Goal: Complete application form

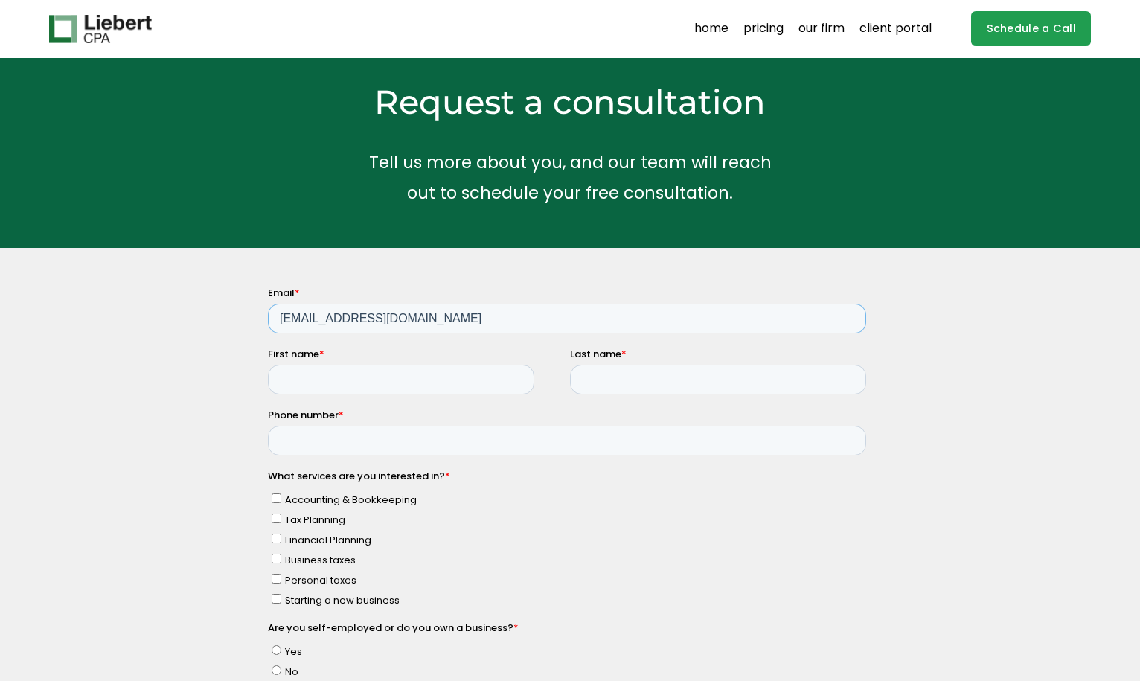
type input "thcarter7@gmail.com"
type input "Thomas"
type input "Carter"
type input "2034516960"
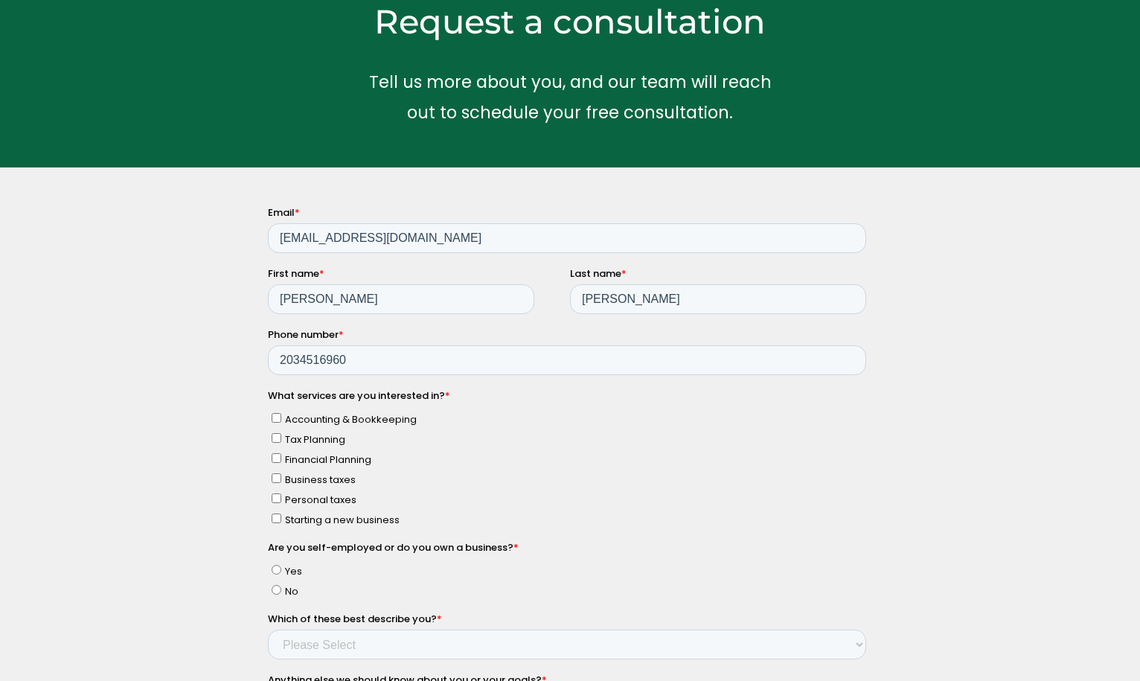
scroll to position [141, 0]
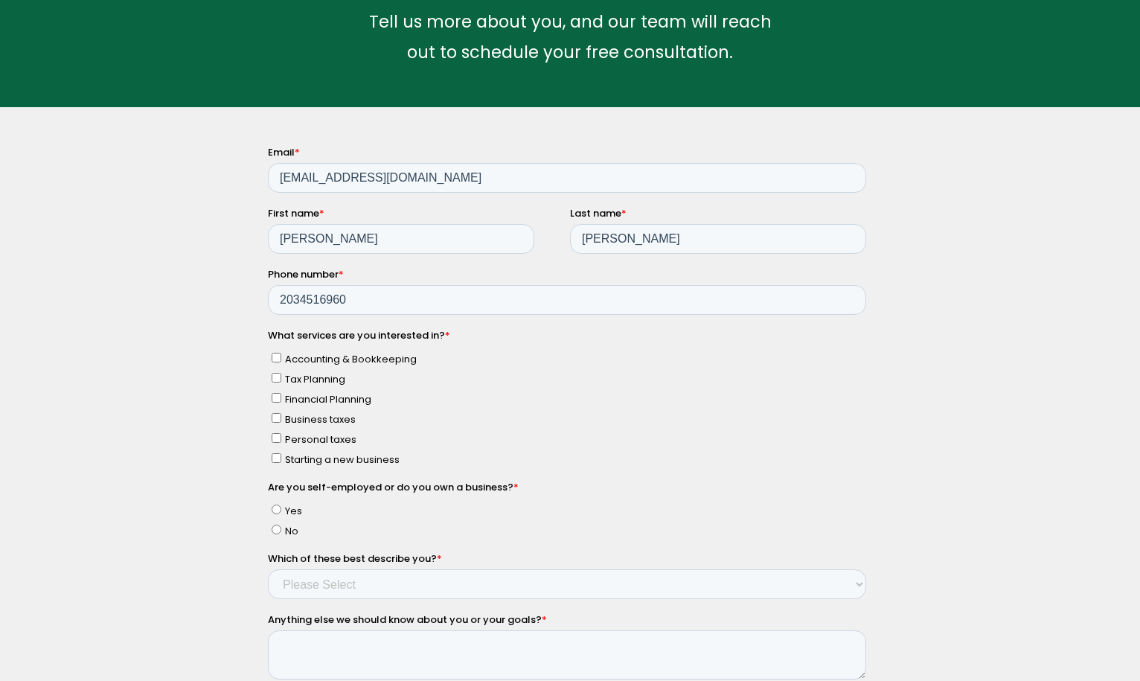
click at [275, 374] on input "Tax Planning" at bounding box center [277, 377] width 10 height 10
checkbox input "true"
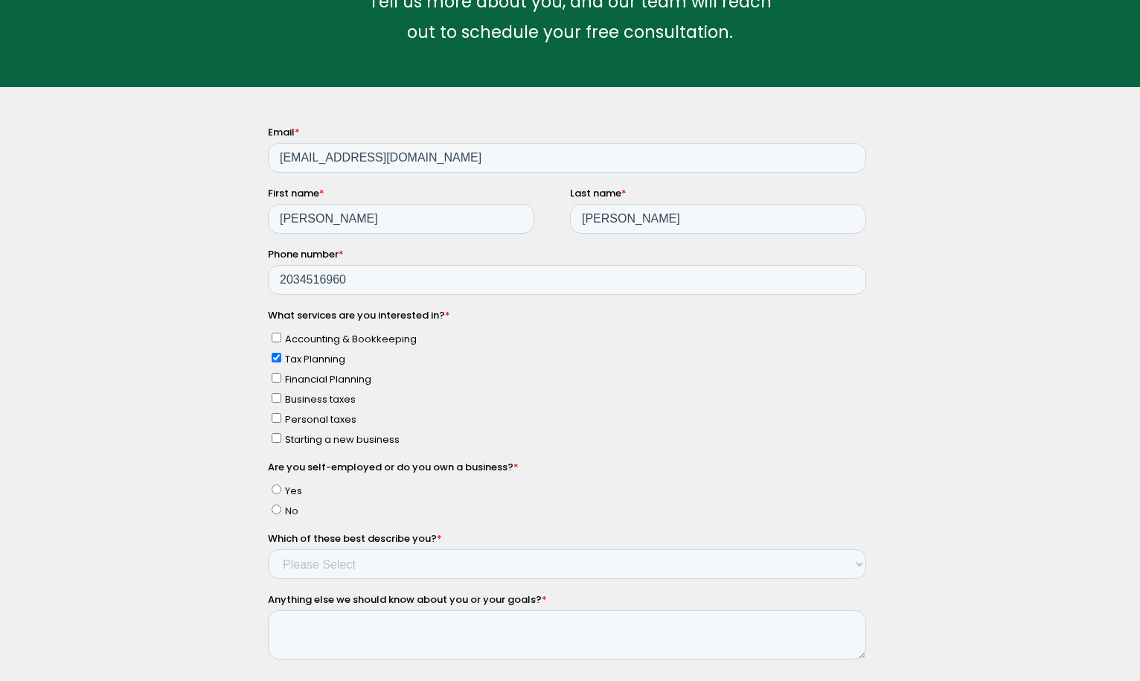
click at [278, 392] on input "Business taxes" at bounding box center [277, 397] width 10 height 10
checkbox input "true"
click at [279, 412] on input "Personal taxes" at bounding box center [277, 417] width 10 height 10
checkbox input "true"
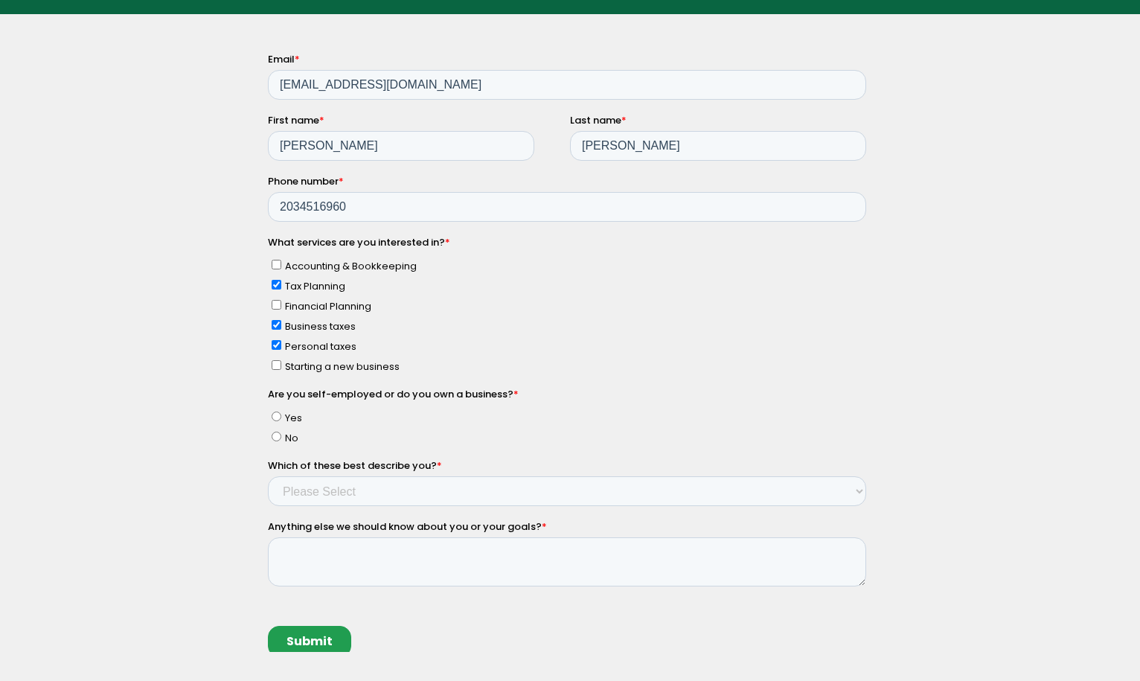
scroll to position [237, 0]
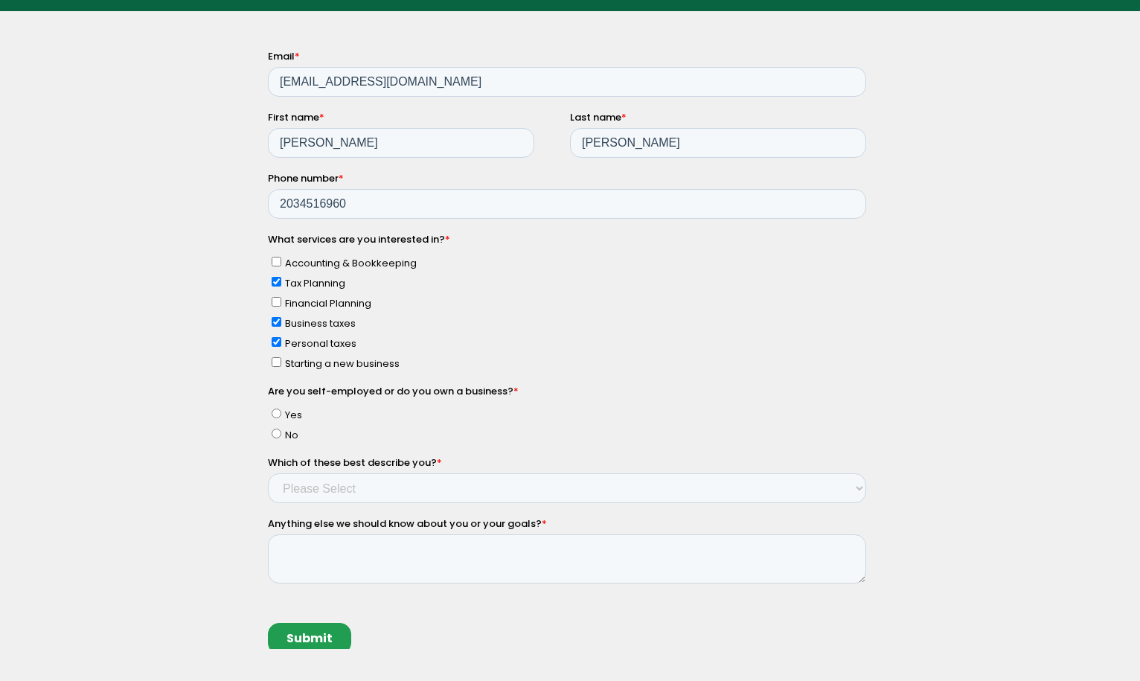
click at [272, 408] on input "Yes" at bounding box center [277, 413] width 10 height 10
radio input "true"
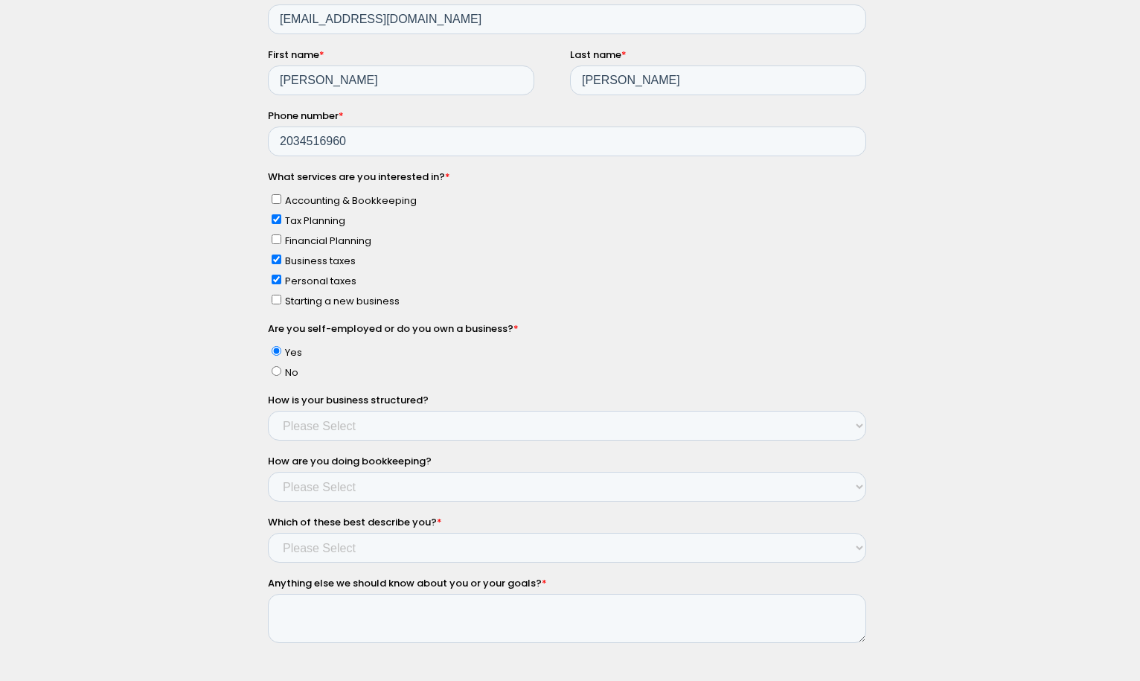
scroll to position [303, 0]
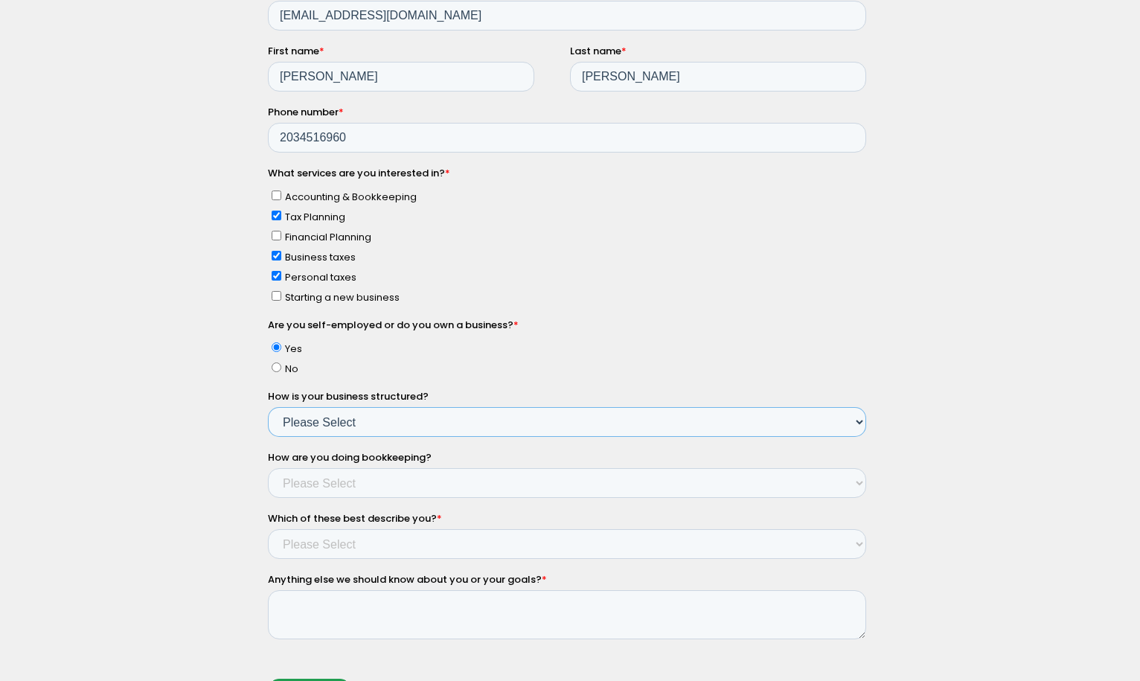
select select "Yes - Partnership"
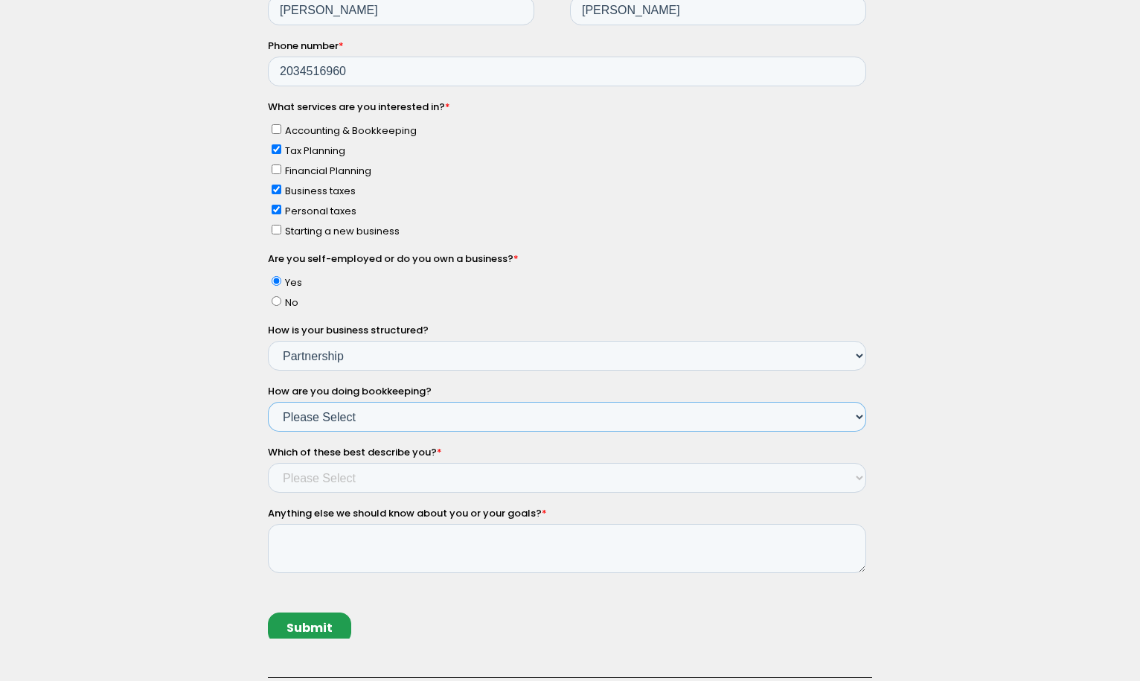
select select "Myself - Bookkeeping software"
select select "Income between $100k-$350k"
click at [225, 496] on div "Why hire a CPA firm? Having a trusted financial partner for your business is a …" at bounding box center [570, 400] width 1140 height 967
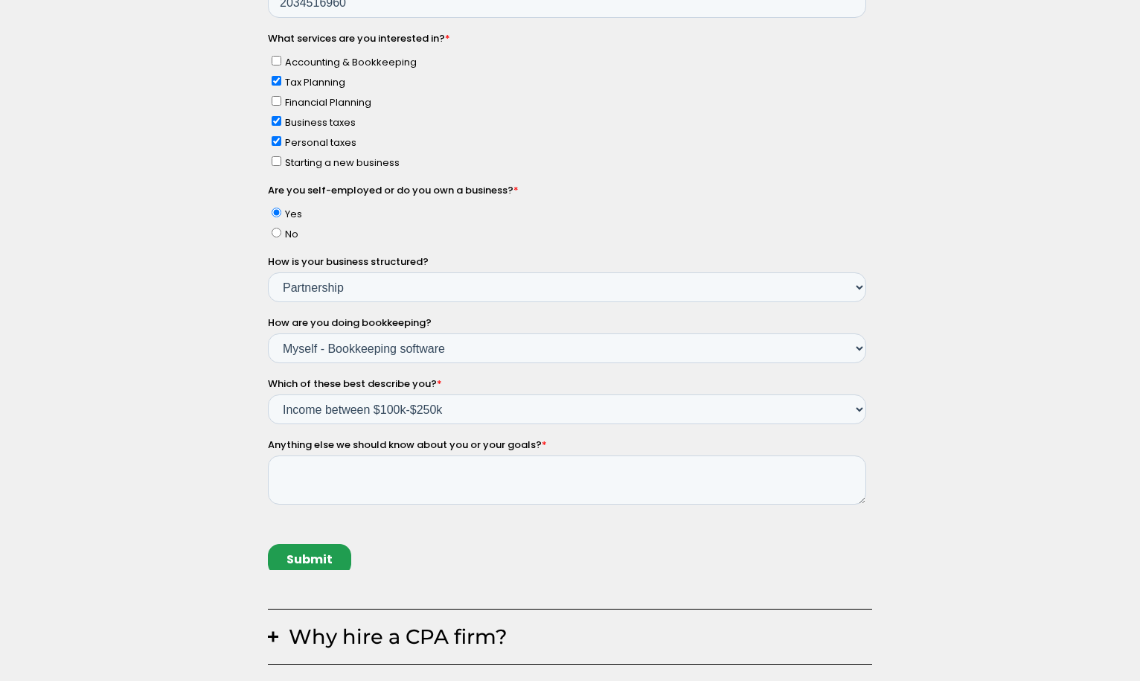
scroll to position [441, 0]
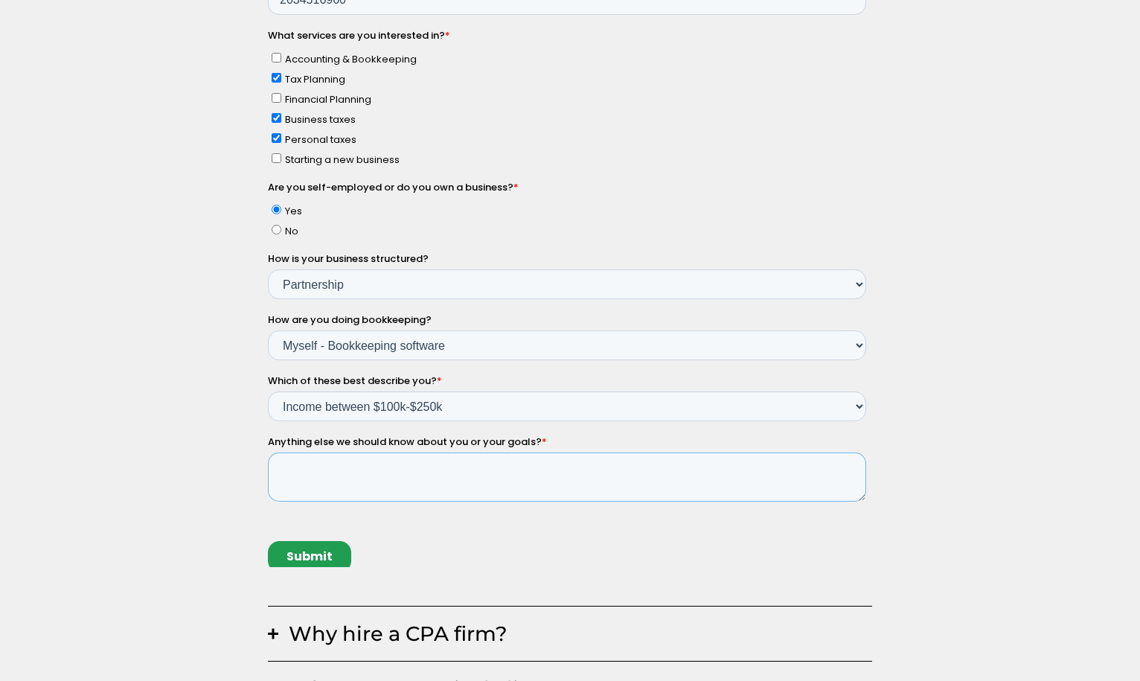
click at [334, 461] on textarea "Anything else we should know about you or your goals? *" at bounding box center [567, 477] width 598 height 49
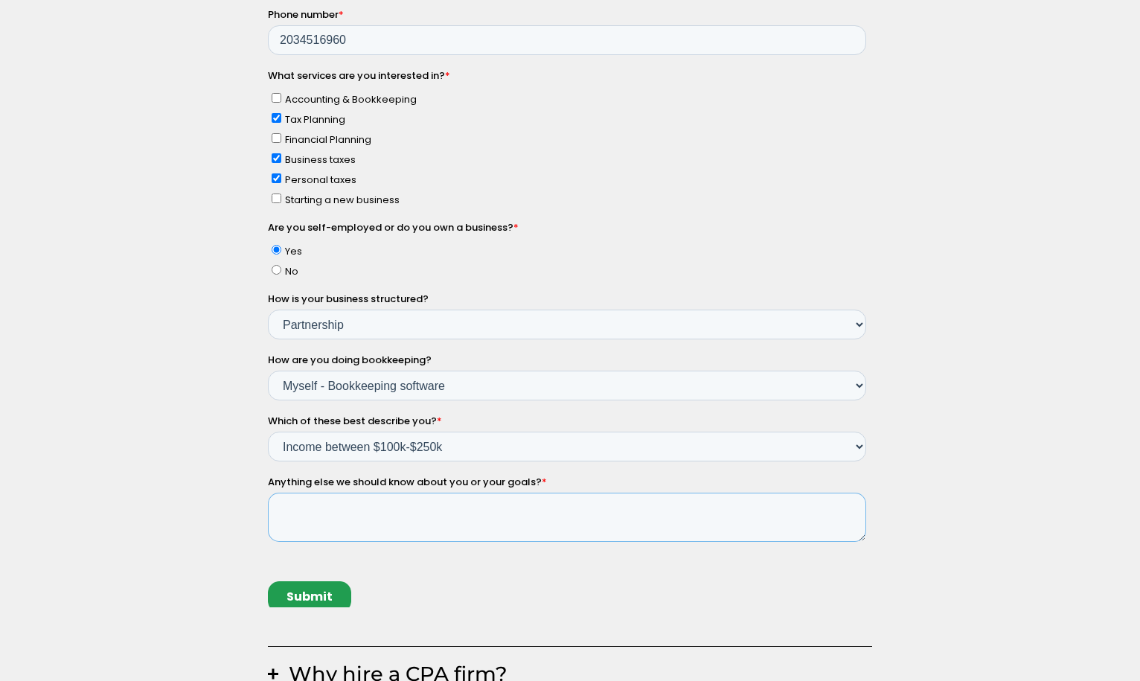
scroll to position [367, 0]
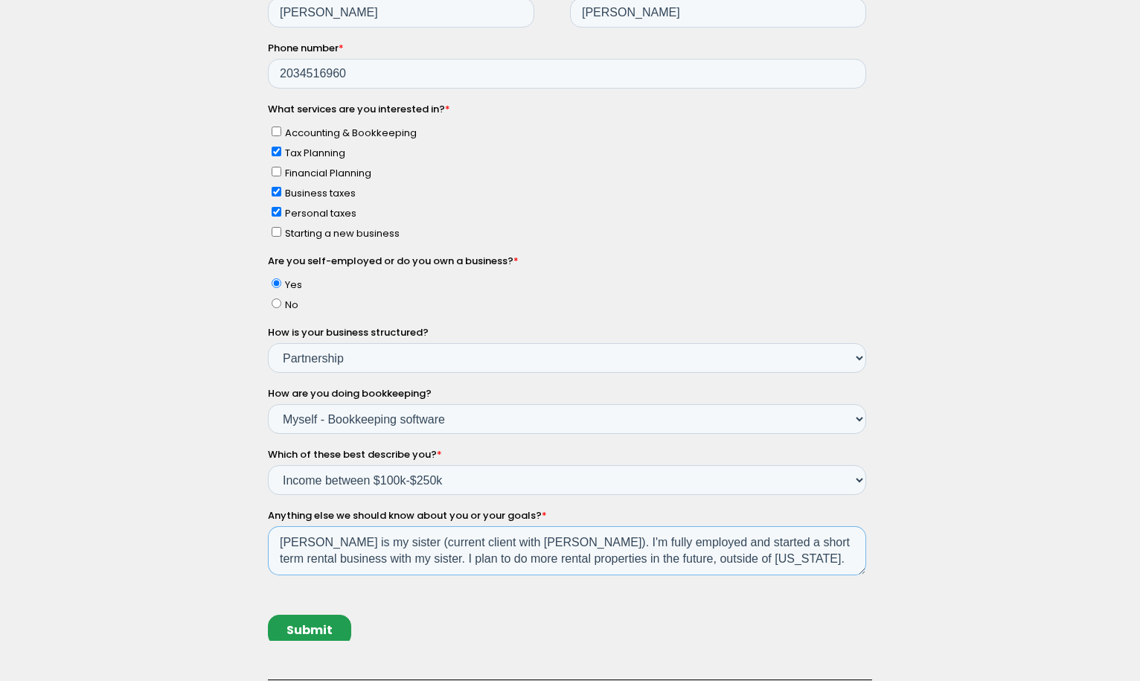
type textarea "Diane Rinfret is my sister (current client with Tommy). I'm fully employed and …"
click at [325, 615] on input "Submit" at bounding box center [309, 630] width 83 height 31
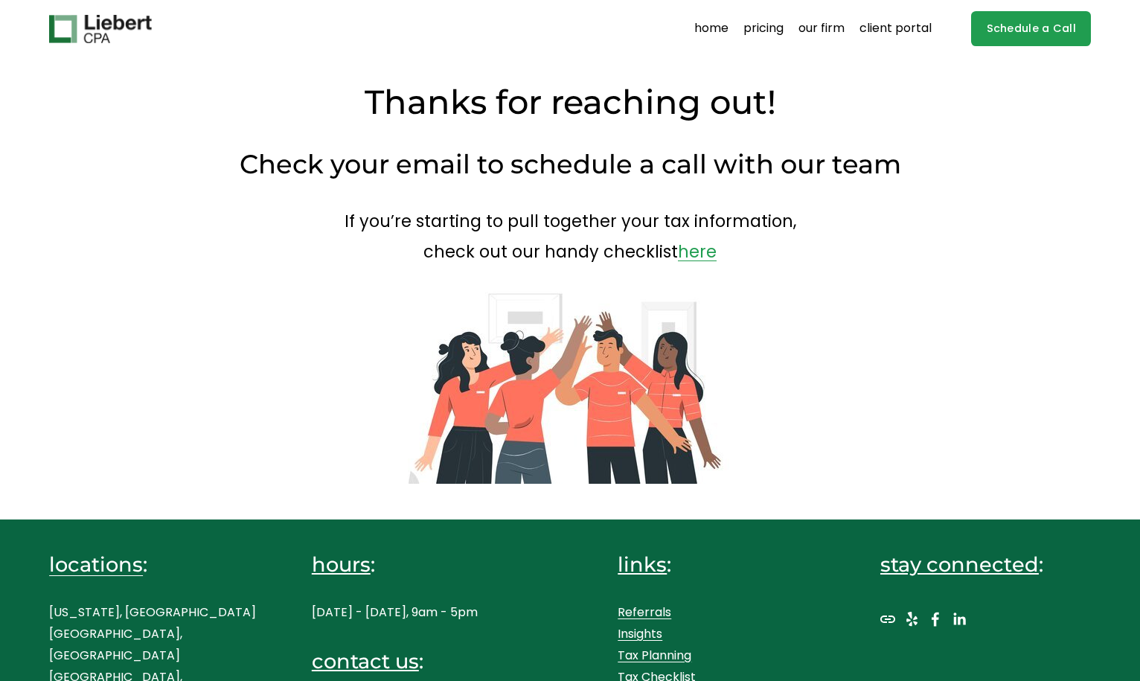
click at [123, 30] on img at bounding box center [100, 29] width 103 height 28
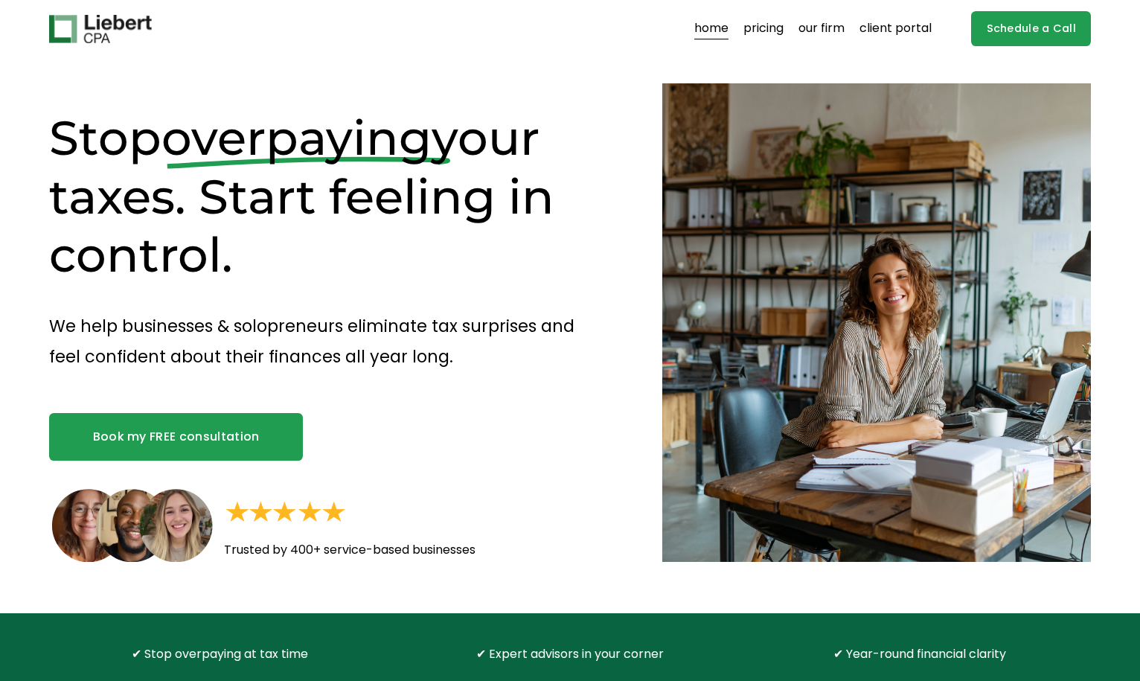
click at [761, 33] on link "pricing" at bounding box center [764, 29] width 40 height 24
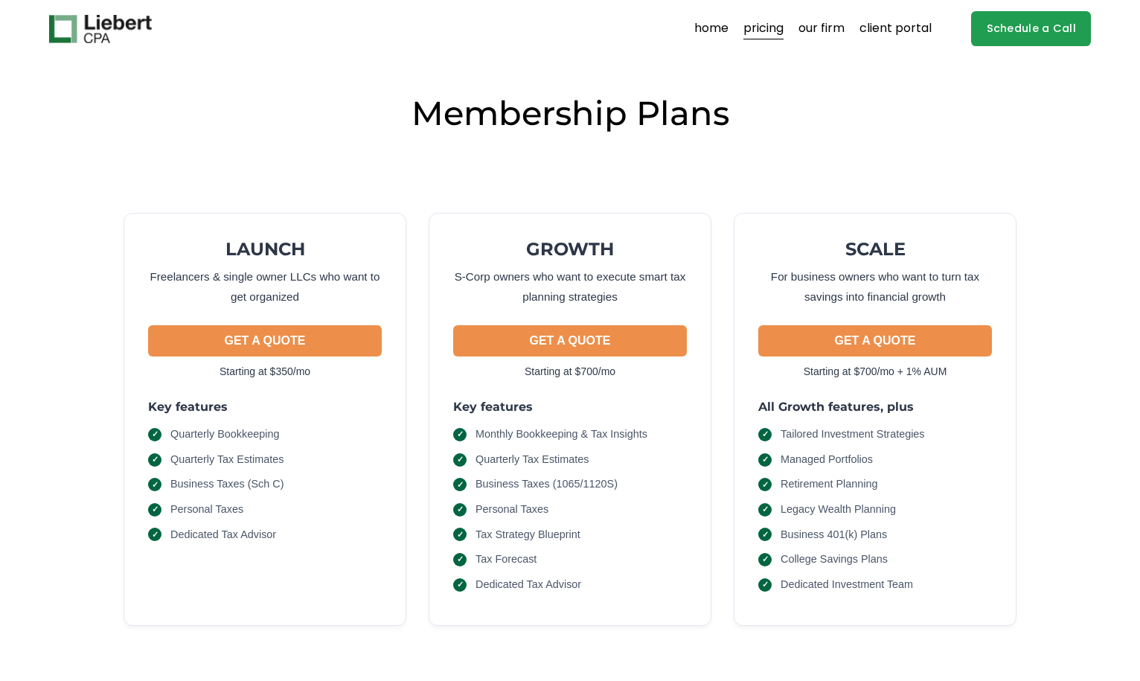
click at [826, 33] on link "our firm" at bounding box center [822, 29] width 46 height 24
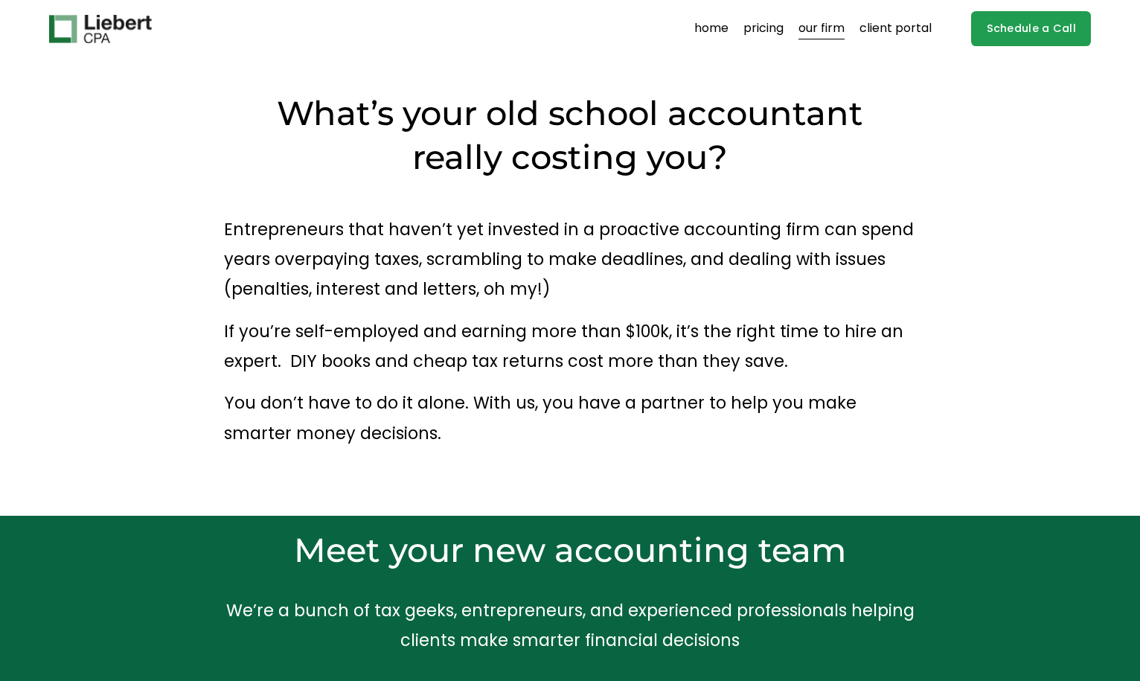
click at [898, 22] on link "client portal" at bounding box center [896, 29] width 72 height 24
